Goal: Task Accomplishment & Management: Manage account settings

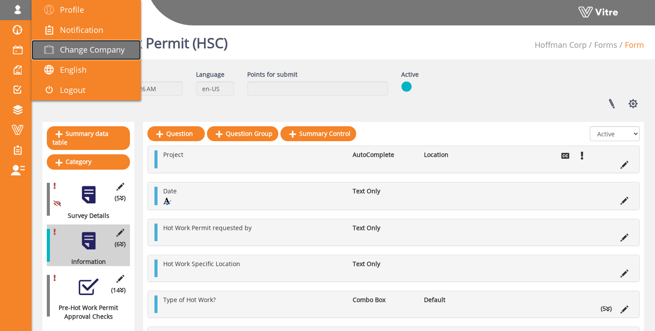
click at [87, 54] on span "Change Company" at bounding box center [92, 49] width 65 height 11
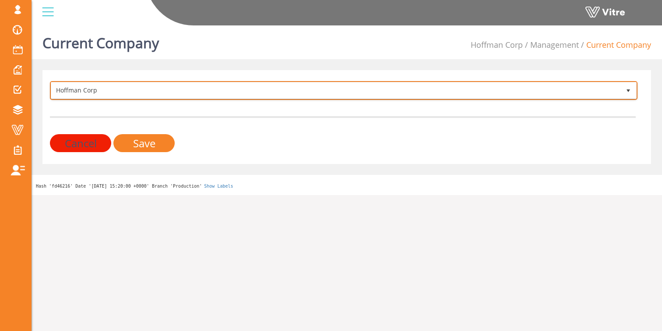
click at [90, 91] on span "Hoffman Corp" at bounding box center [335, 90] width 569 height 16
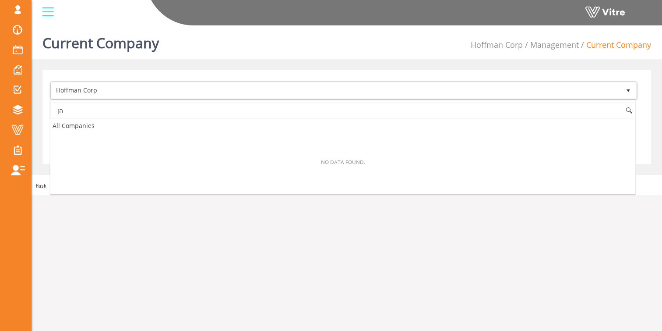
type input "ה"
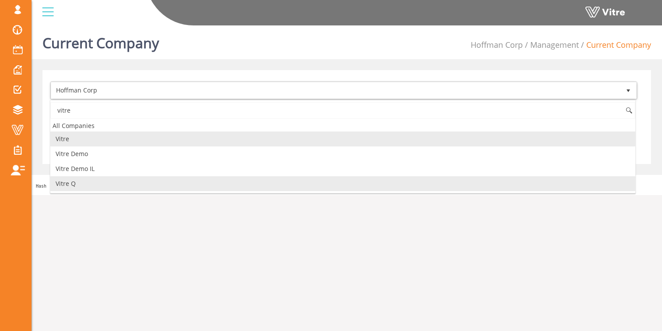
click at [102, 183] on li "Vitre Q" at bounding box center [342, 183] width 585 height 15
type input "vitre"
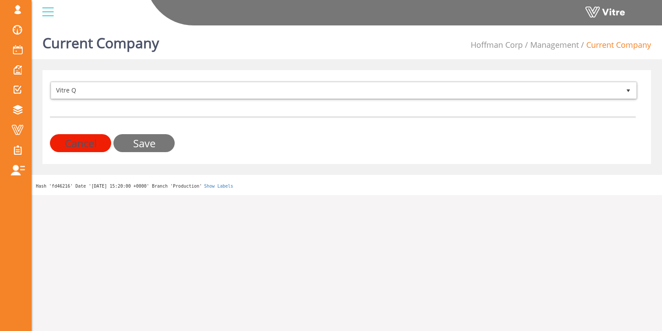
click at [148, 146] on input "Save" at bounding box center [143, 143] width 61 height 18
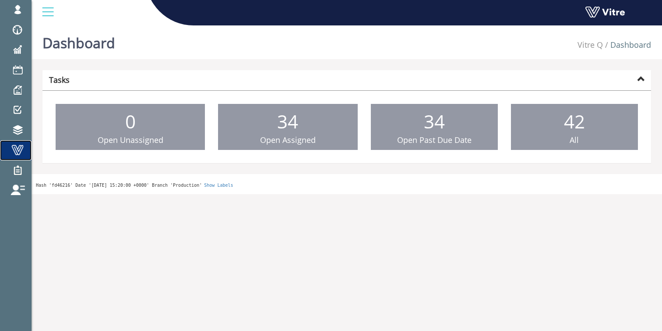
click at [15, 154] on span at bounding box center [18, 149] width 22 height 11
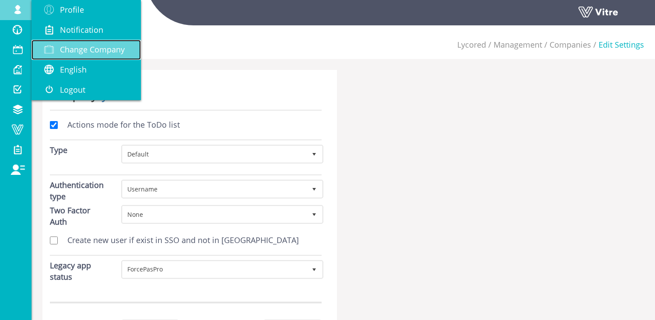
click at [77, 46] on span "Change Company" at bounding box center [92, 49] width 65 height 11
